Goal: Check status: Check status

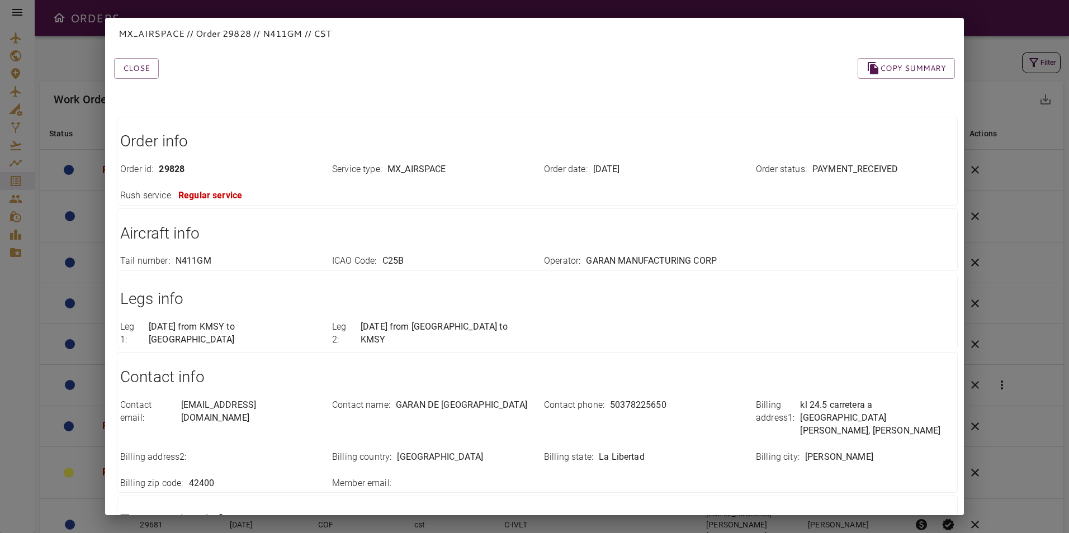
scroll to position [146, 0]
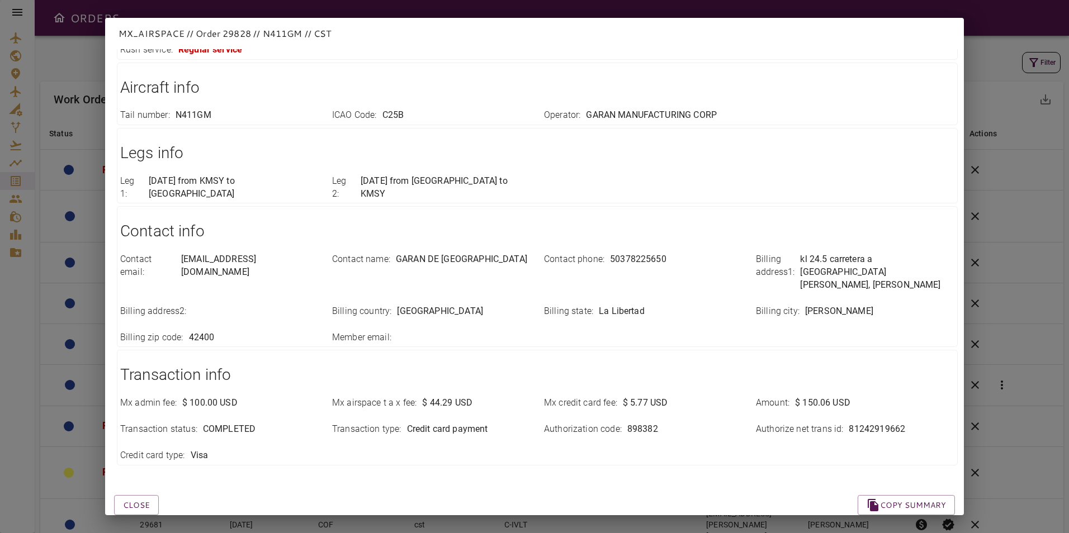
click at [990, 281] on div "MX_AIRSPACE // Order 29828 // N411GM // CST Close Copy summary Order info Order…" at bounding box center [534, 266] width 1069 height 533
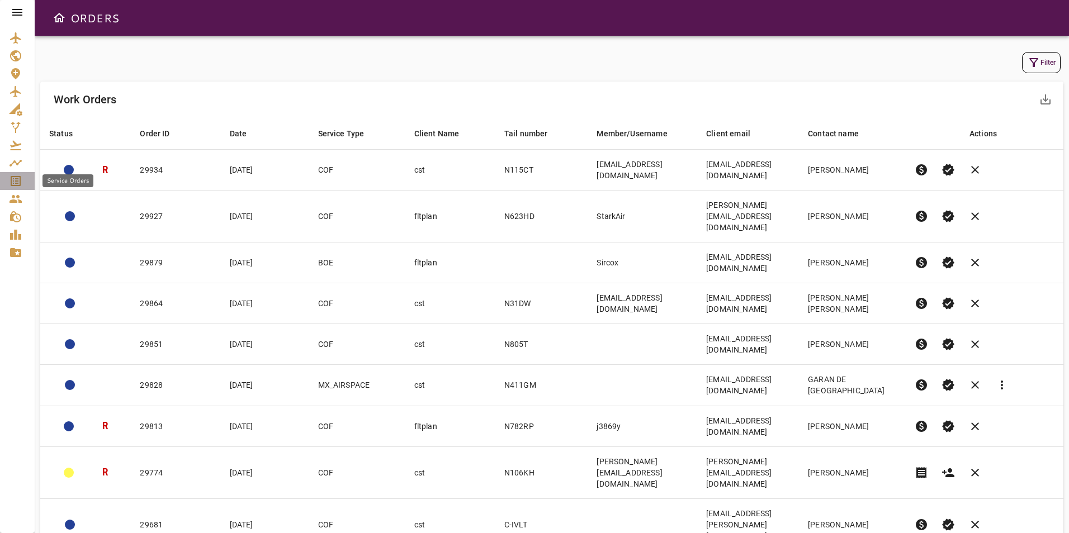
click at [15, 174] on icon "Service Orders" at bounding box center [15, 180] width 13 height 13
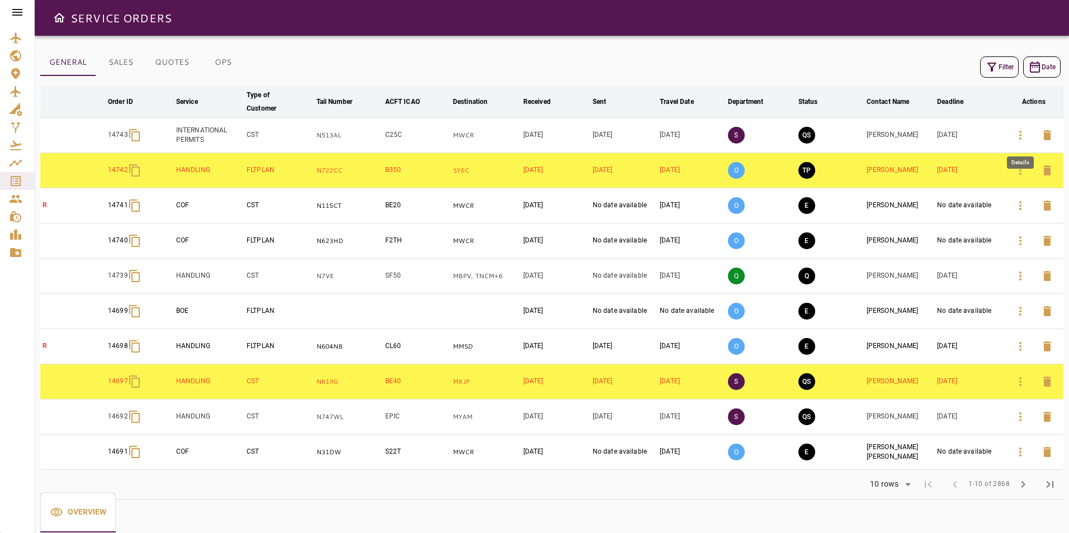
click at [1023, 137] on icon "button" at bounding box center [1020, 135] width 13 height 13
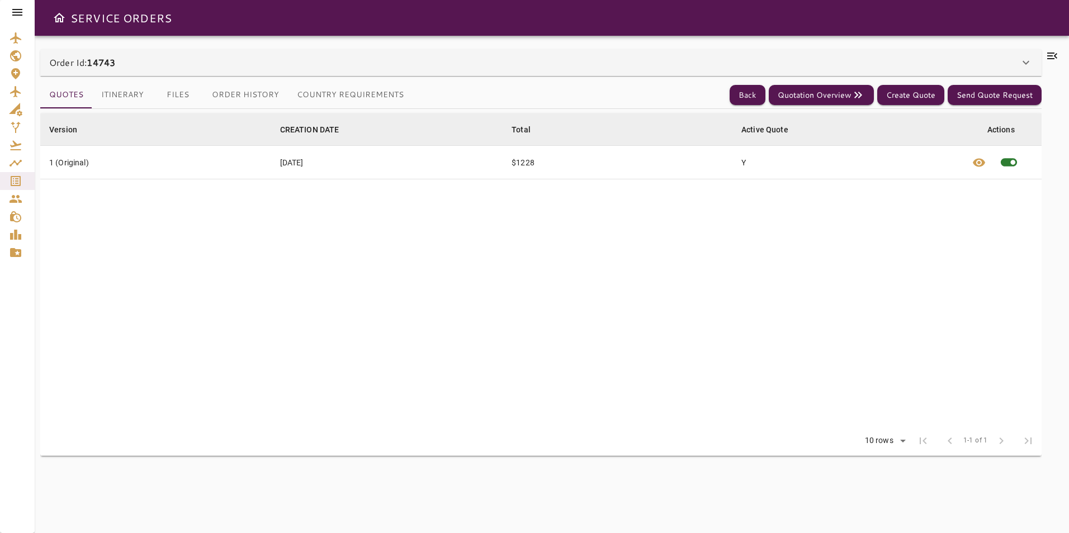
click at [380, 67] on div "Order Id: 14743" at bounding box center [534, 62] width 970 height 13
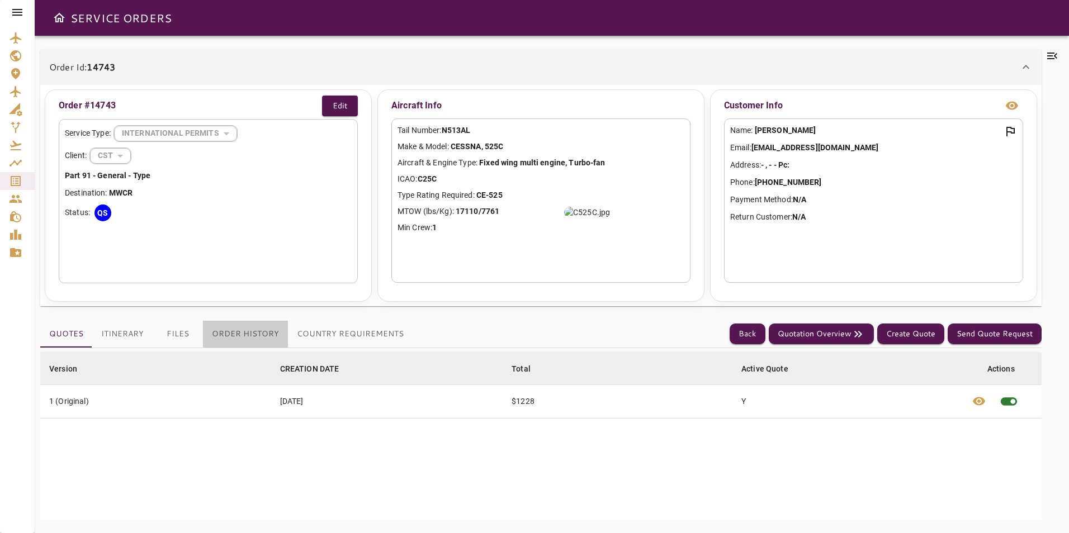
click at [236, 326] on button "Order History" at bounding box center [245, 334] width 85 height 27
